Goal: Task Accomplishment & Management: Manage account settings

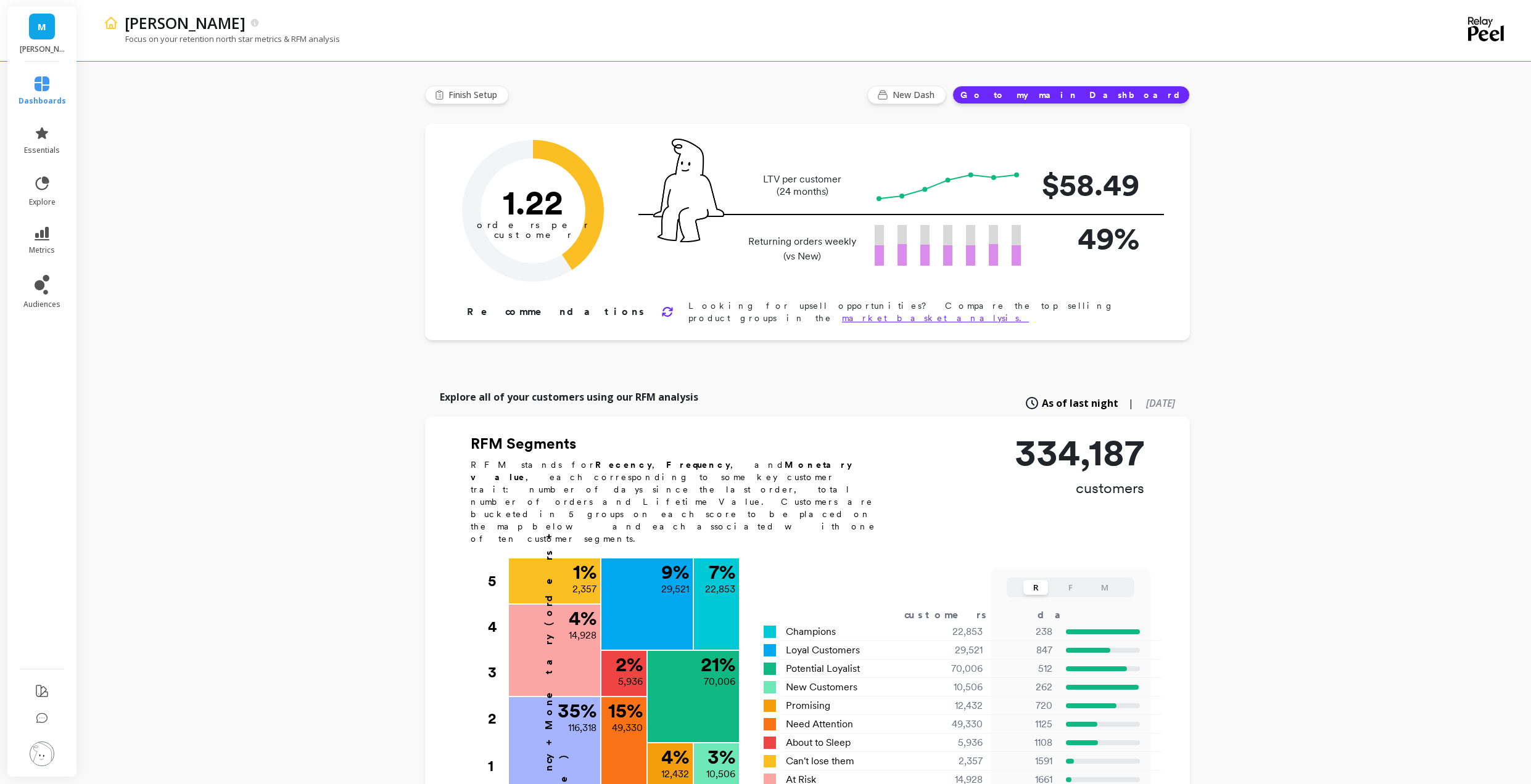
click at [51, 23] on link "M" at bounding box center [42, 26] width 26 height 26
click at [46, 761] on img at bounding box center [42, 754] width 25 height 25
click at [166, 77] on Billing "Account and Billing" at bounding box center [166, 85] width 159 height 22
click at [151, 161] on p "Manage Users" at bounding box center [138, 165] width 50 height 10
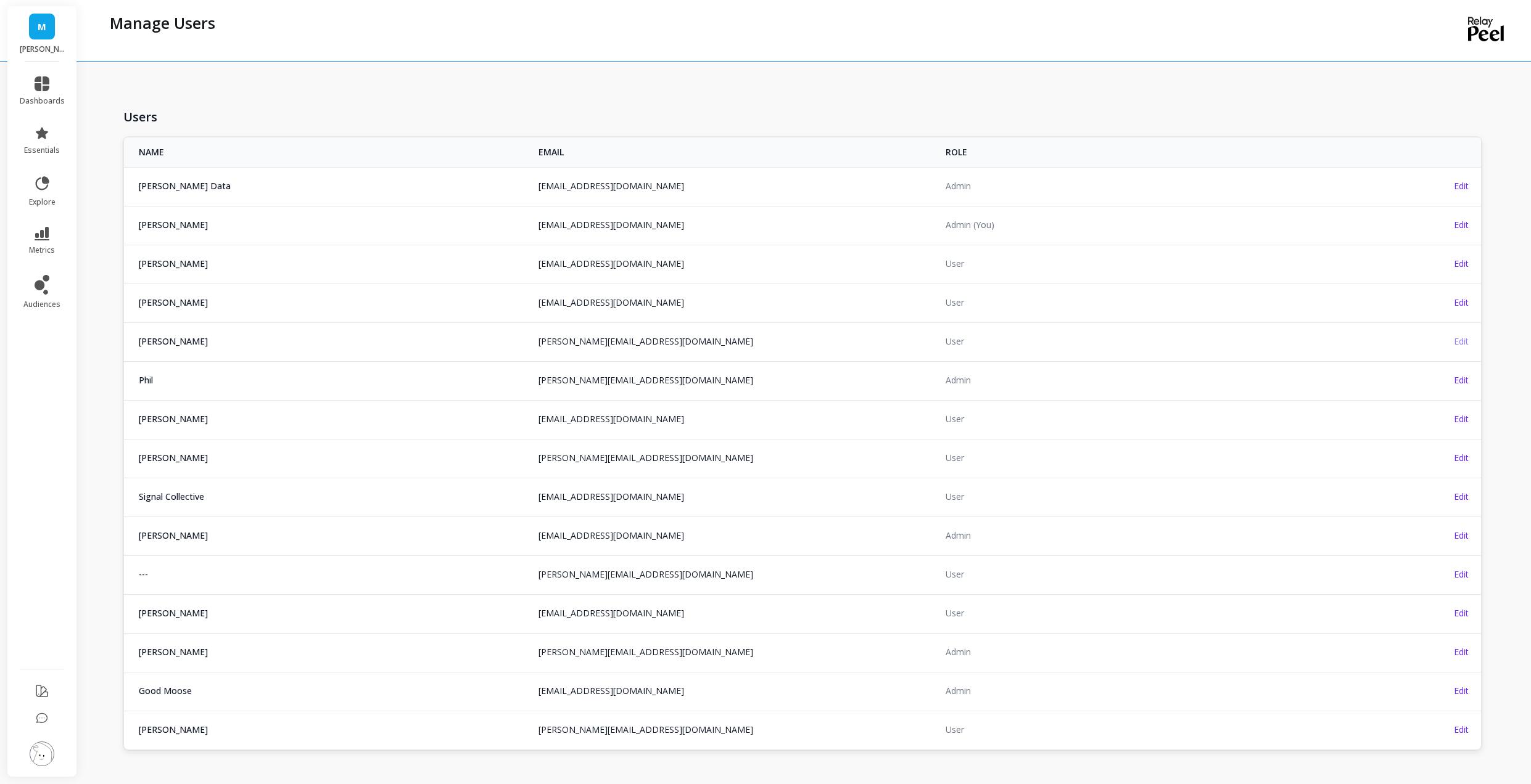
click at [1464, 345] on span "Edit" at bounding box center [1461, 341] width 15 height 12
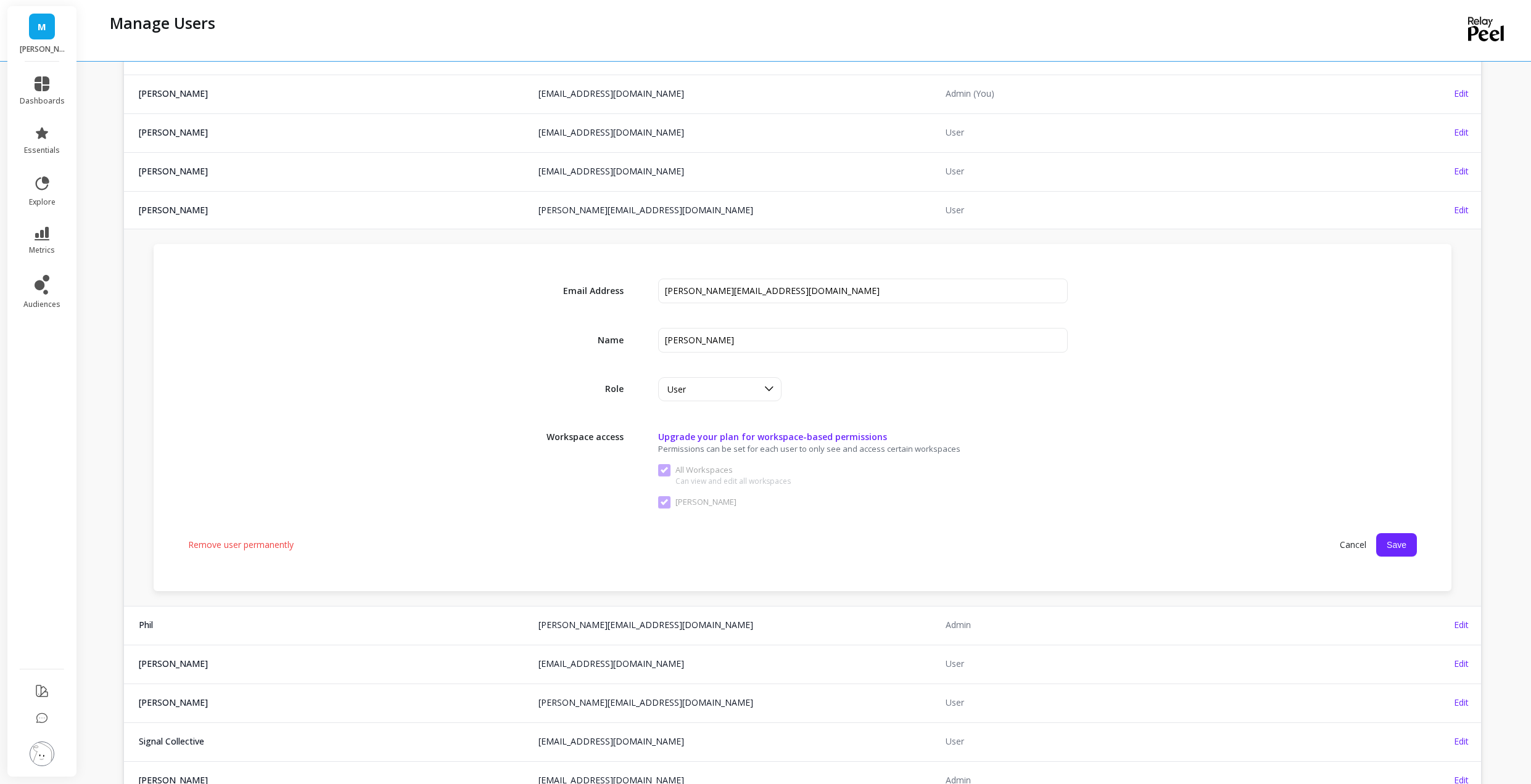
scroll to position [133, 0]
click at [263, 540] on span "Remove user permanently" at bounding box center [241, 544] width 106 height 13
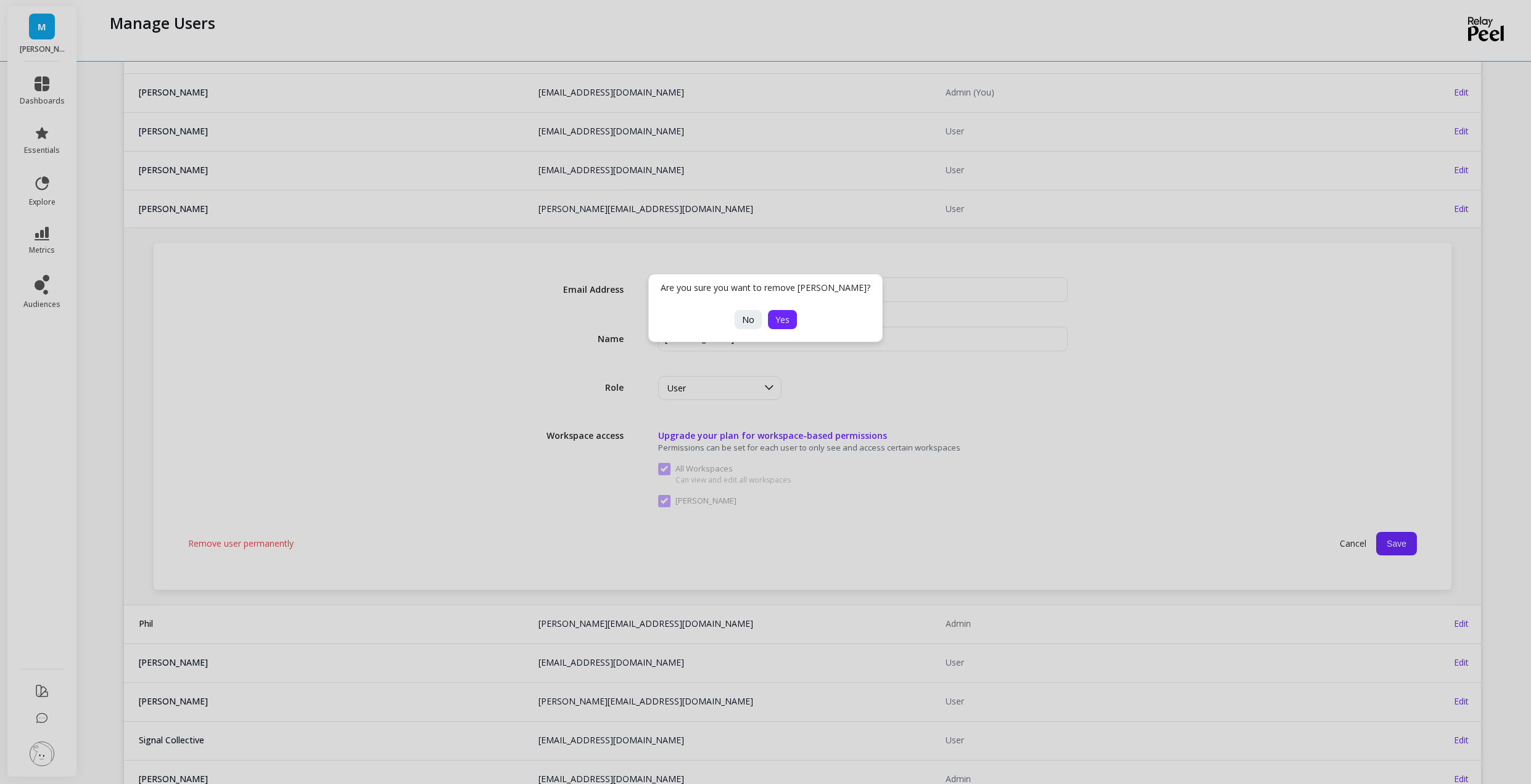
click at [779, 317] on span "Yes" at bounding box center [783, 320] width 14 height 12
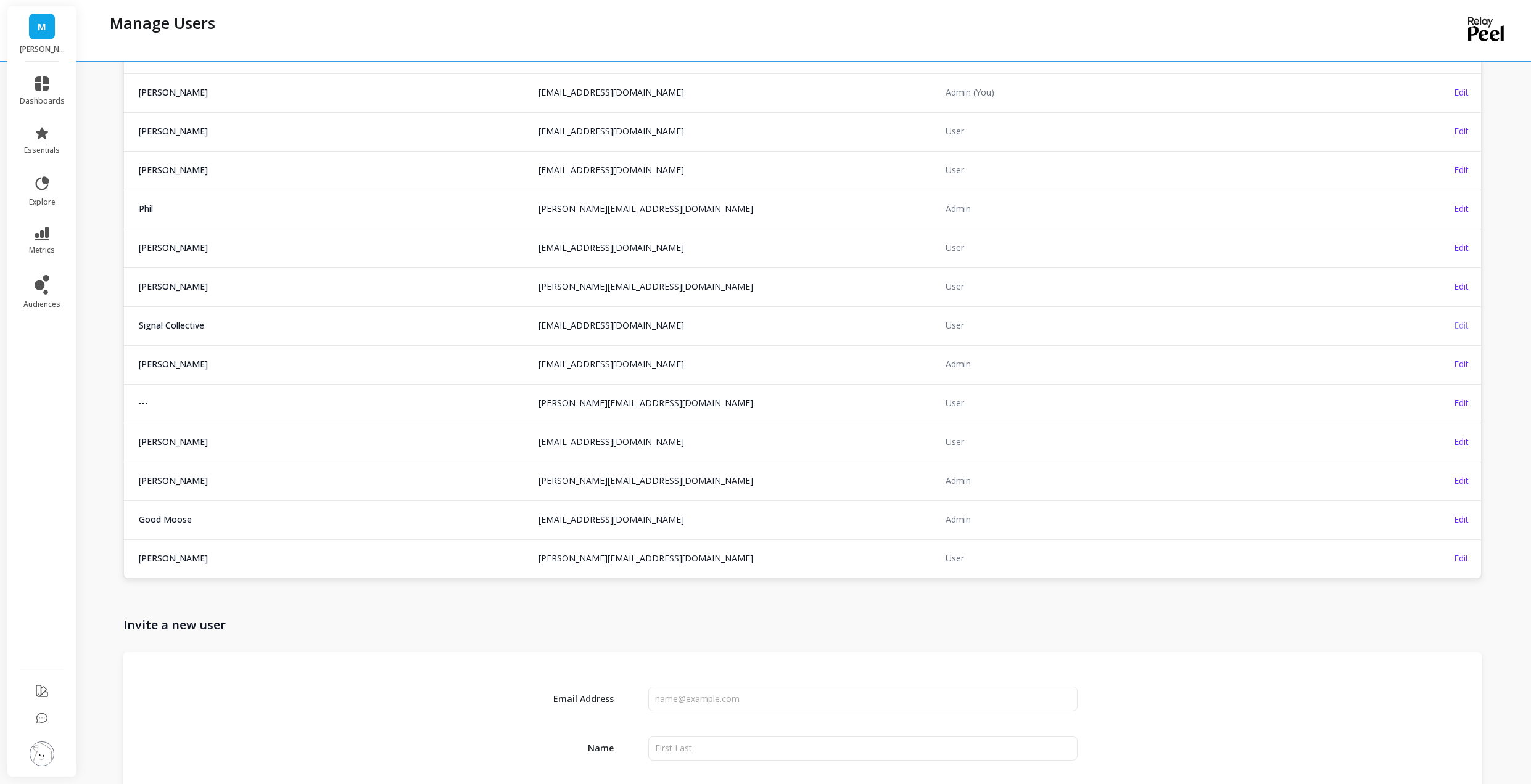
click at [1462, 327] on span "Edit" at bounding box center [1461, 325] width 15 height 12
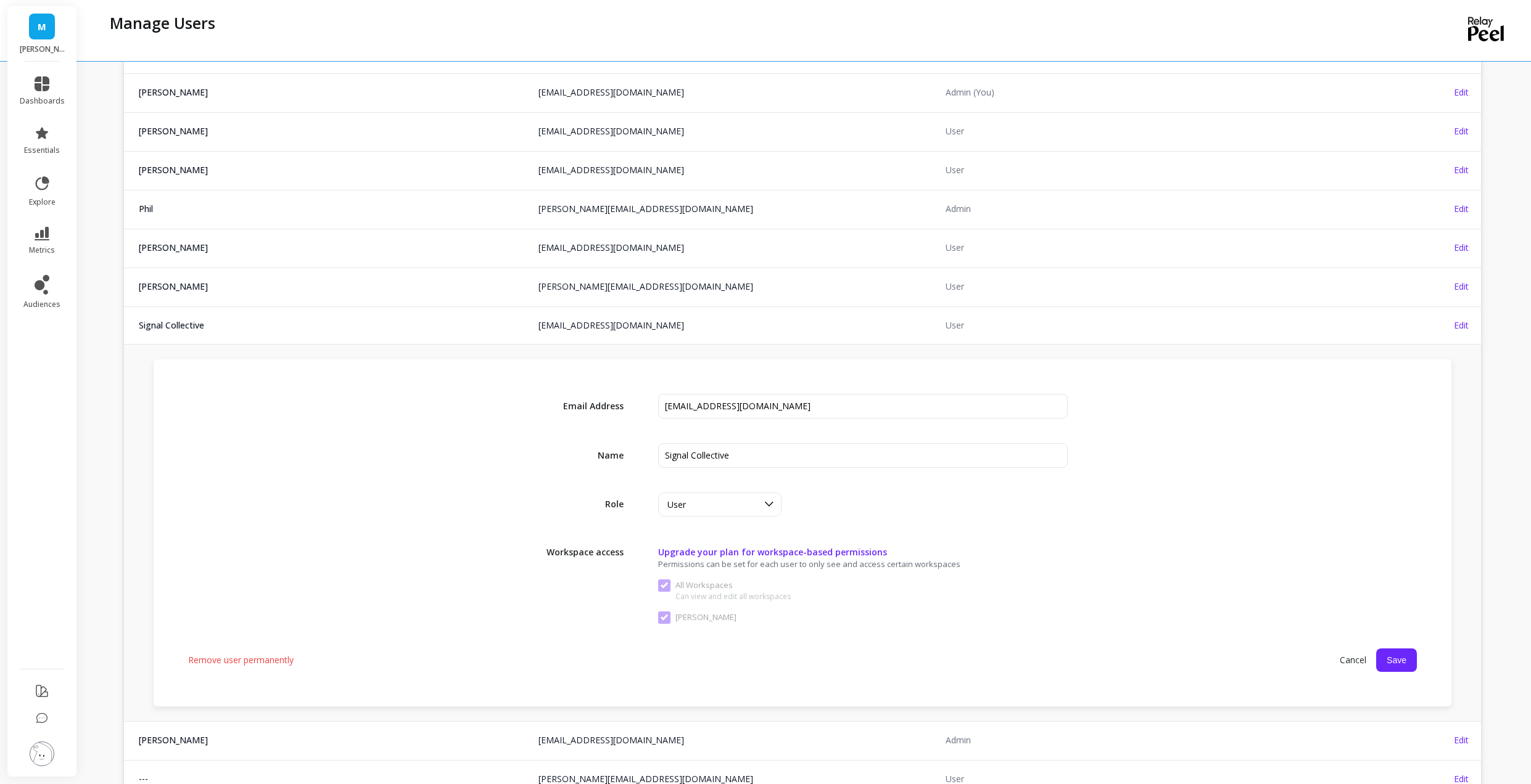
click at [221, 665] on span "Remove user permanently" at bounding box center [241, 661] width 106 height 13
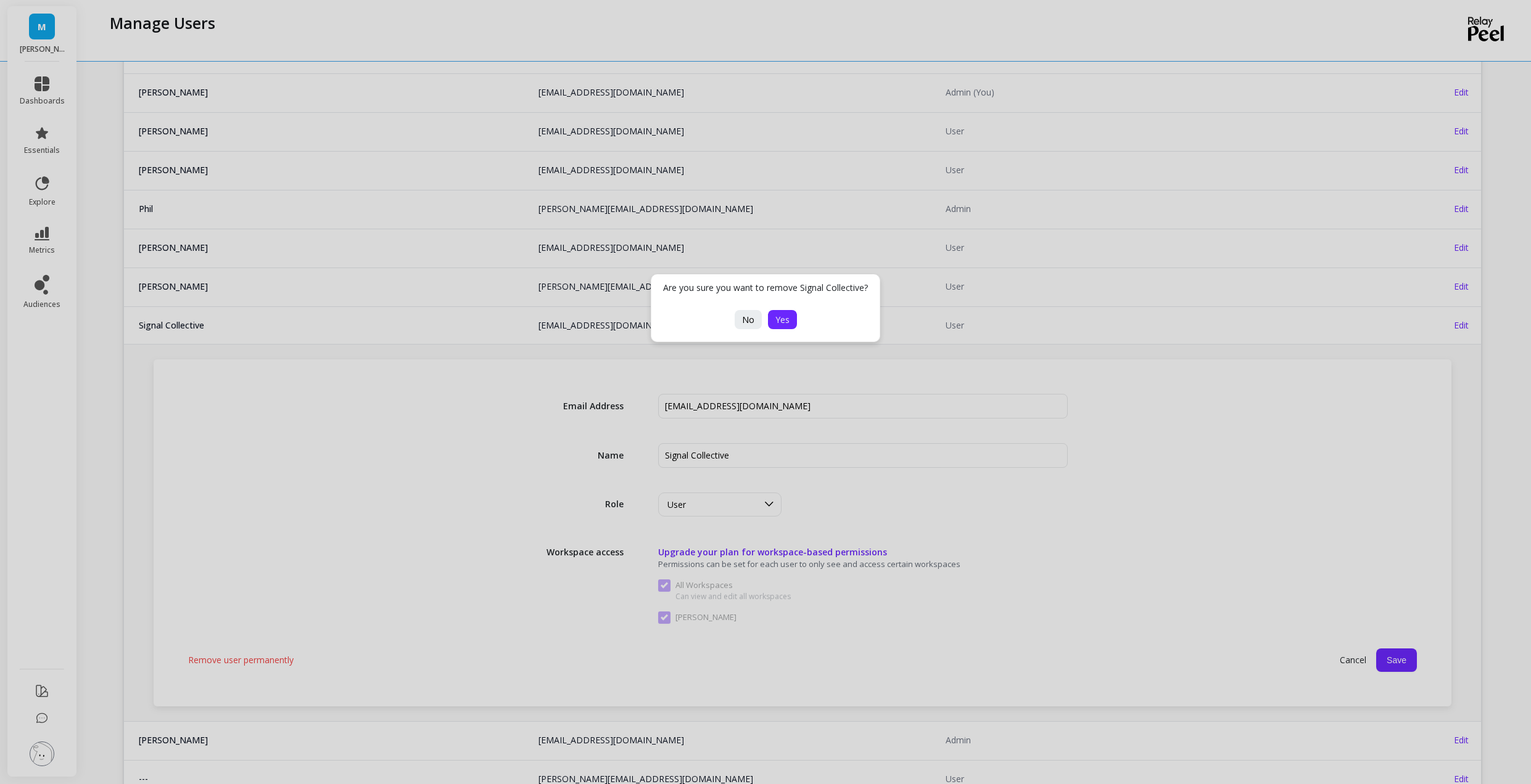
click at [786, 320] on span "Yes" at bounding box center [783, 320] width 14 height 12
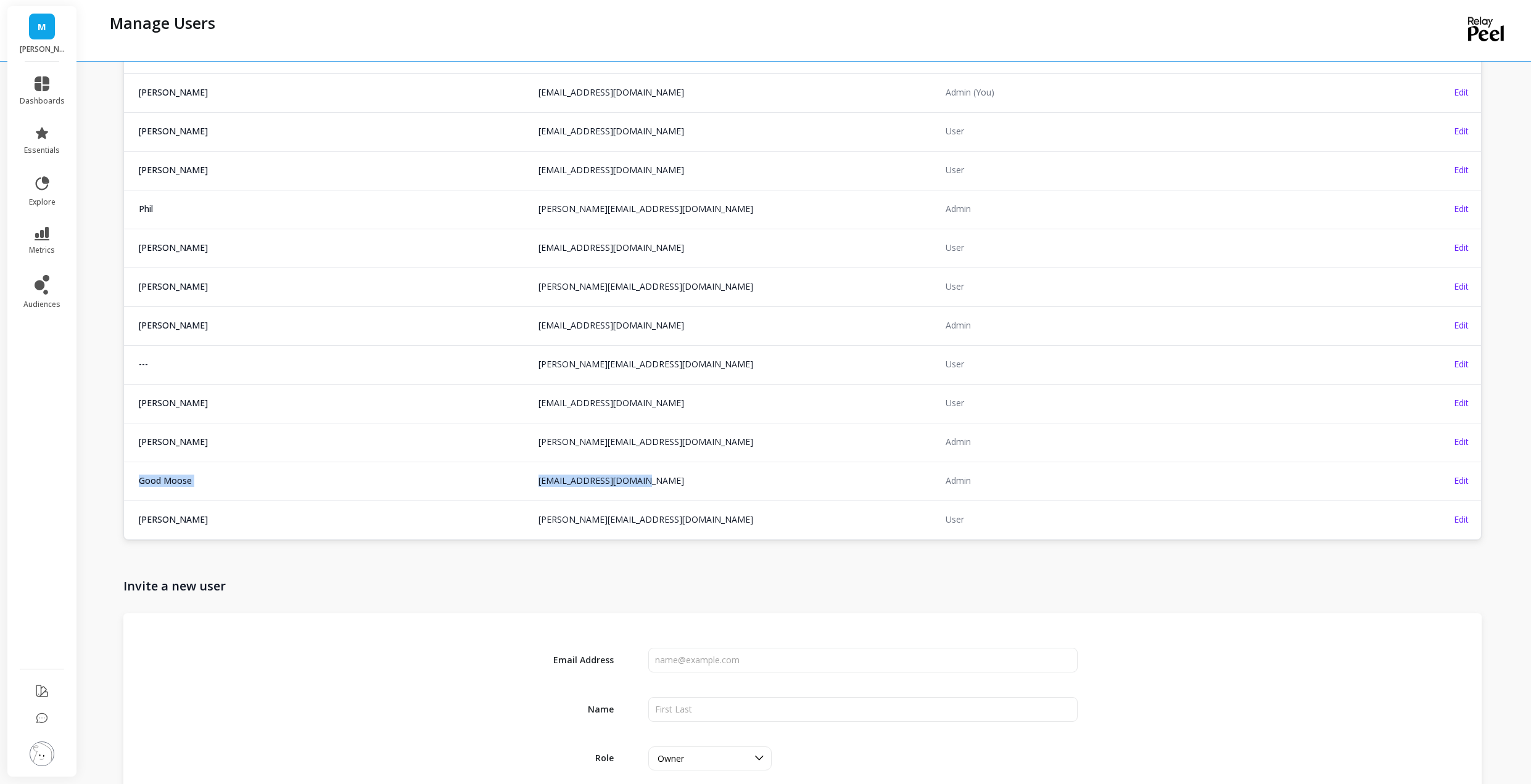
drag, startPoint x: 663, startPoint y: 486, endPoint x: 137, endPoint y: 478, distance: 526.1
click at [137, 478] on tr "Good Moose [EMAIL_ADDRESS][DOMAIN_NAME] [EMAIL_ADDRESS][DOMAIN_NAME] Admin Edit" at bounding box center [802, 481] width 1357 height 38
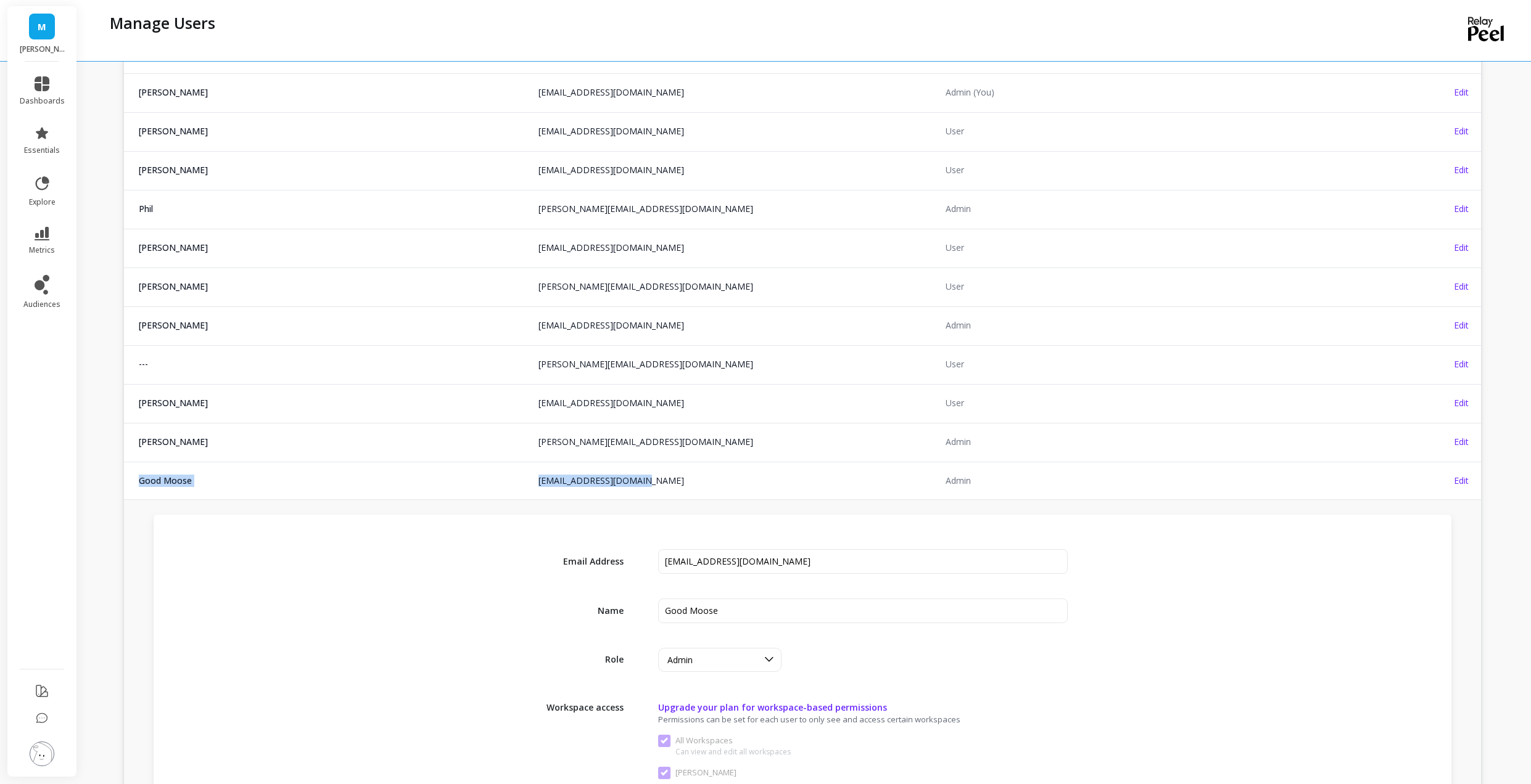
copy tr "Good Moose [EMAIL_ADDRESS][DOMAIN_NAME] [EMAIL_ADDRESS][DOMAIN_NAME]"
